Goal: Obtain resource: Download file/media

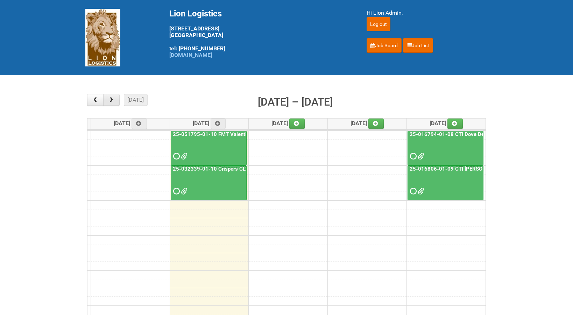
click at [110, 98] on span "button" at bounding box center [111, 100] width 7 height 6
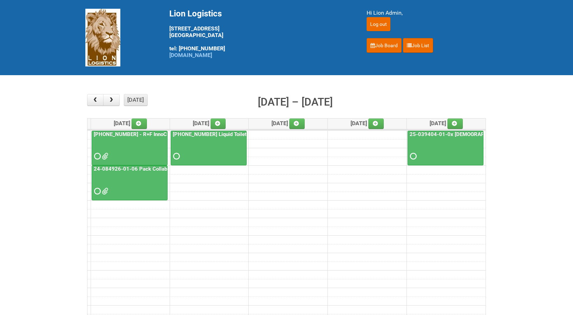
click at [135, 98] on button "[DATE]" at bounding box center [136, 100] width 24 height 12
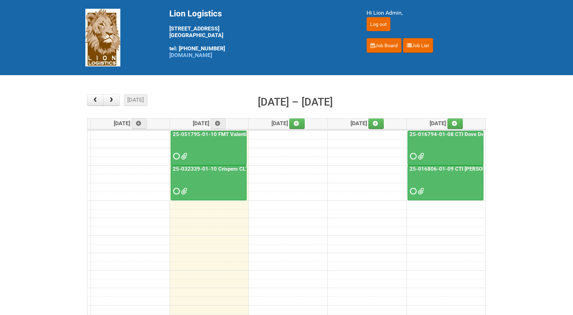
click at [445, 136] on link "25-016794-01-08 CTI Dove Deep Moisture" at bounding box center [460, 134] width 105 height 6
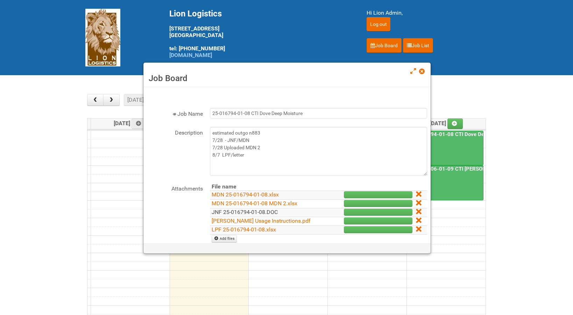
click at [269, 209] on link "JNF 25-016794-01-08.DOC" at bounding box center [245, 212] width 66 height 7
click at [422, 74] on link at bounding box center [422, 72] width 6 height 8
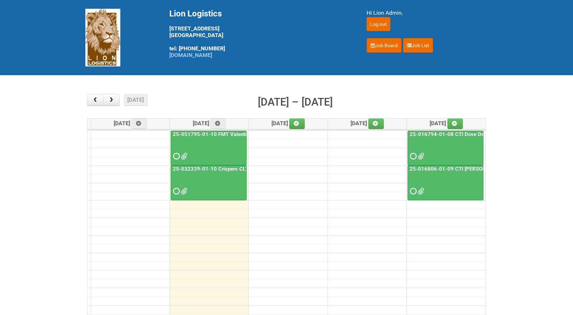
click at [445, 171] on link "25-016806-01-09 CTI [PERSON_NAME] Bar Superior HUT" at bounding box center [478, 169] width 140 height 6
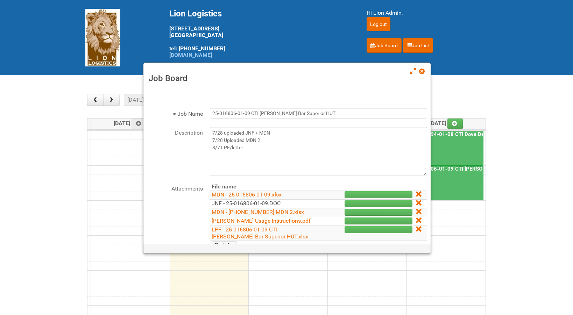
click at [260, 204] on link "JNF - 25-016806-01-09.DOC" at bounding box center [246, 203] width 69 height 7
click at [423, 68] on link at bounding box center [422, 72] width 6 height 8
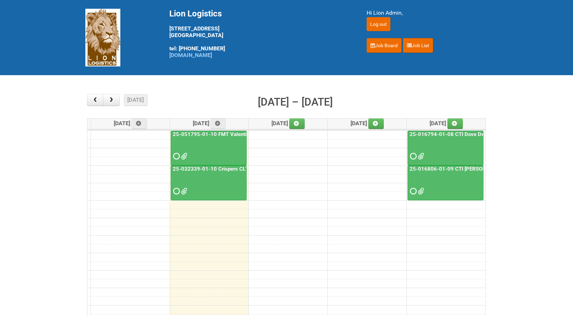
click at [433, 137] on link "25-016794-01-08 CTI Dove Deep Moisture" at bounding box center [460, 134] width 105 height 6
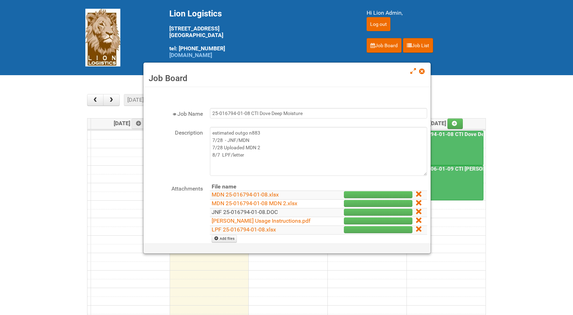
click at [245, 210] on link "JNF 25-016794-01-08.DOC" at bounding box center [245, 212] width 66 height 7
click at [426, 73] on div "Job Board" at bounding box center [286, 75] width 287 height 24
click at [424, 72] on span at bounding box center [421, 71] width 5 height 5
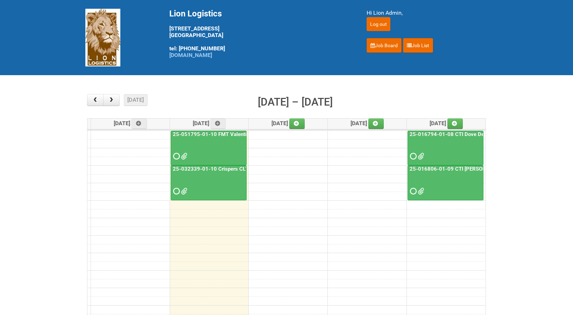
click at [439, 168] on link "25-016806-01-09 CTI [PERSON_NAME] Bar Superior HUT" at bounding box center [478, 169] width 140 height 6
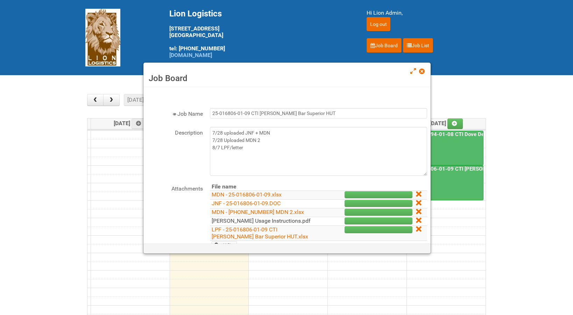
click at [280, 223] on link "[PERSON_NAME] Usage Instructions.pdf" at bounding box center [261, 221] width 99 height 7
click at [419, 71] on span at bounding box center [421, 71] width 5 height 5
